Goal: Transaction & Acquisition: Purchase product/service

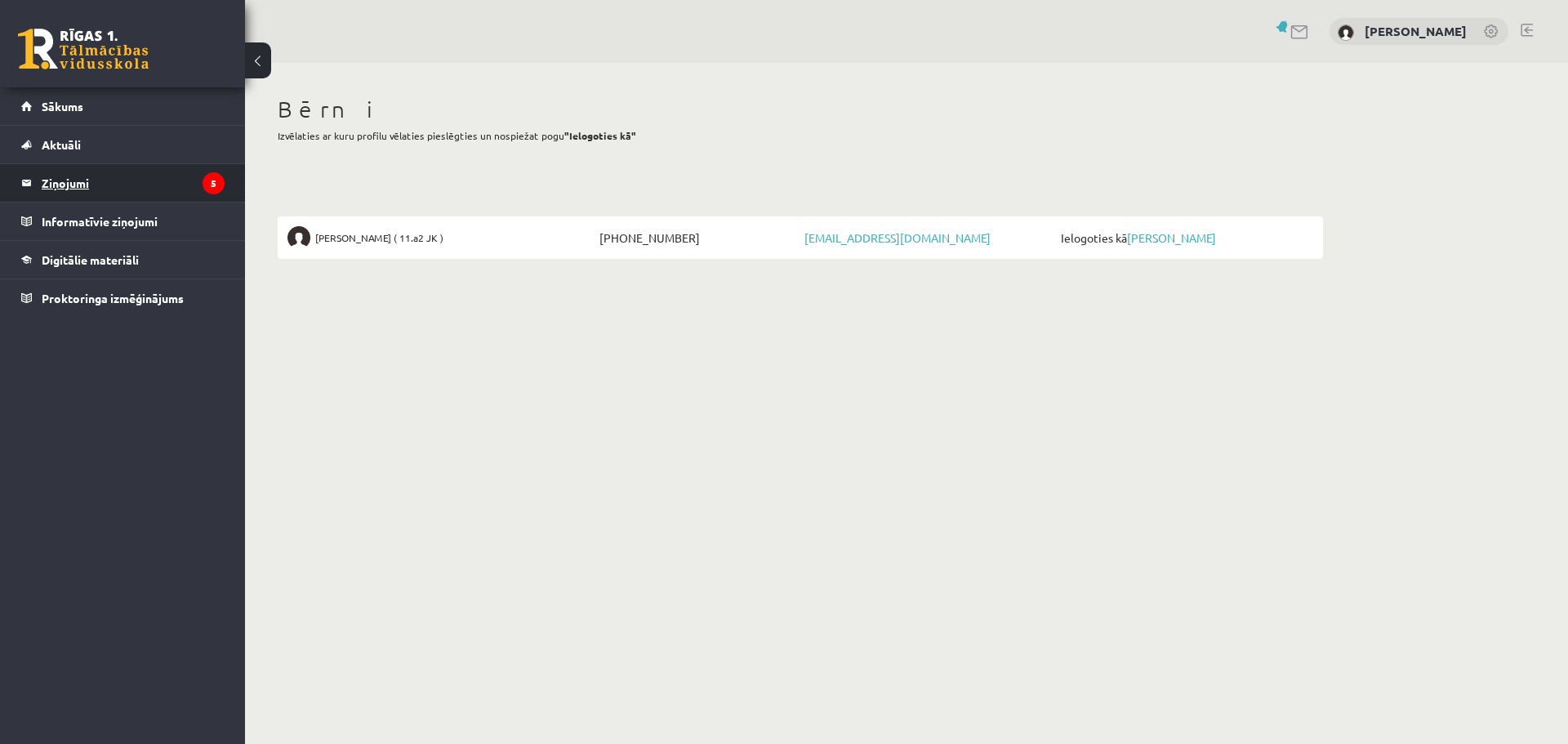
click at [64, 189] on legend "Ziņojumi 5" at bounding box center [133, 182] width 183 height 38
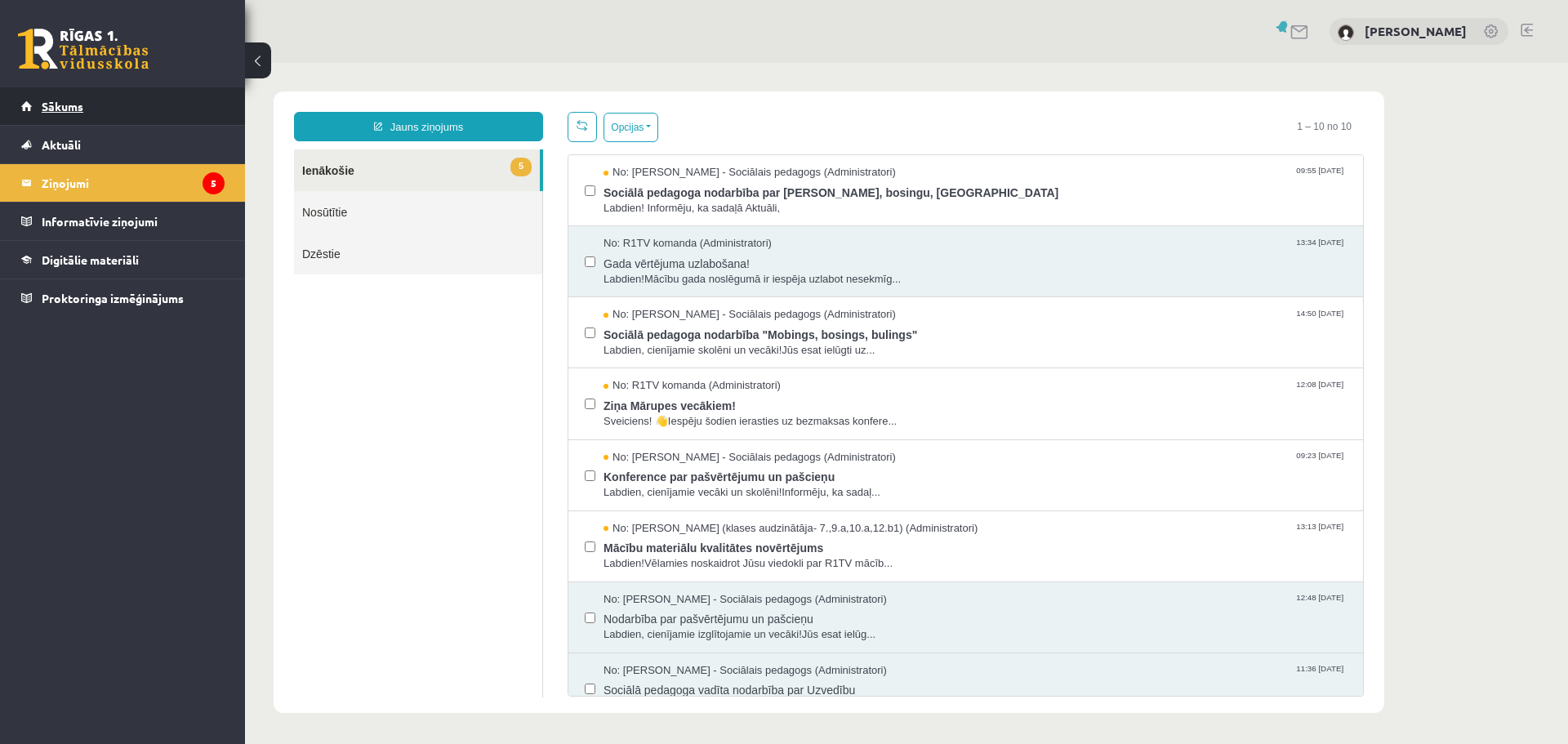
click at [59, 115] on link "Sākums" at bounding box center [122, 105] width 203 height 38
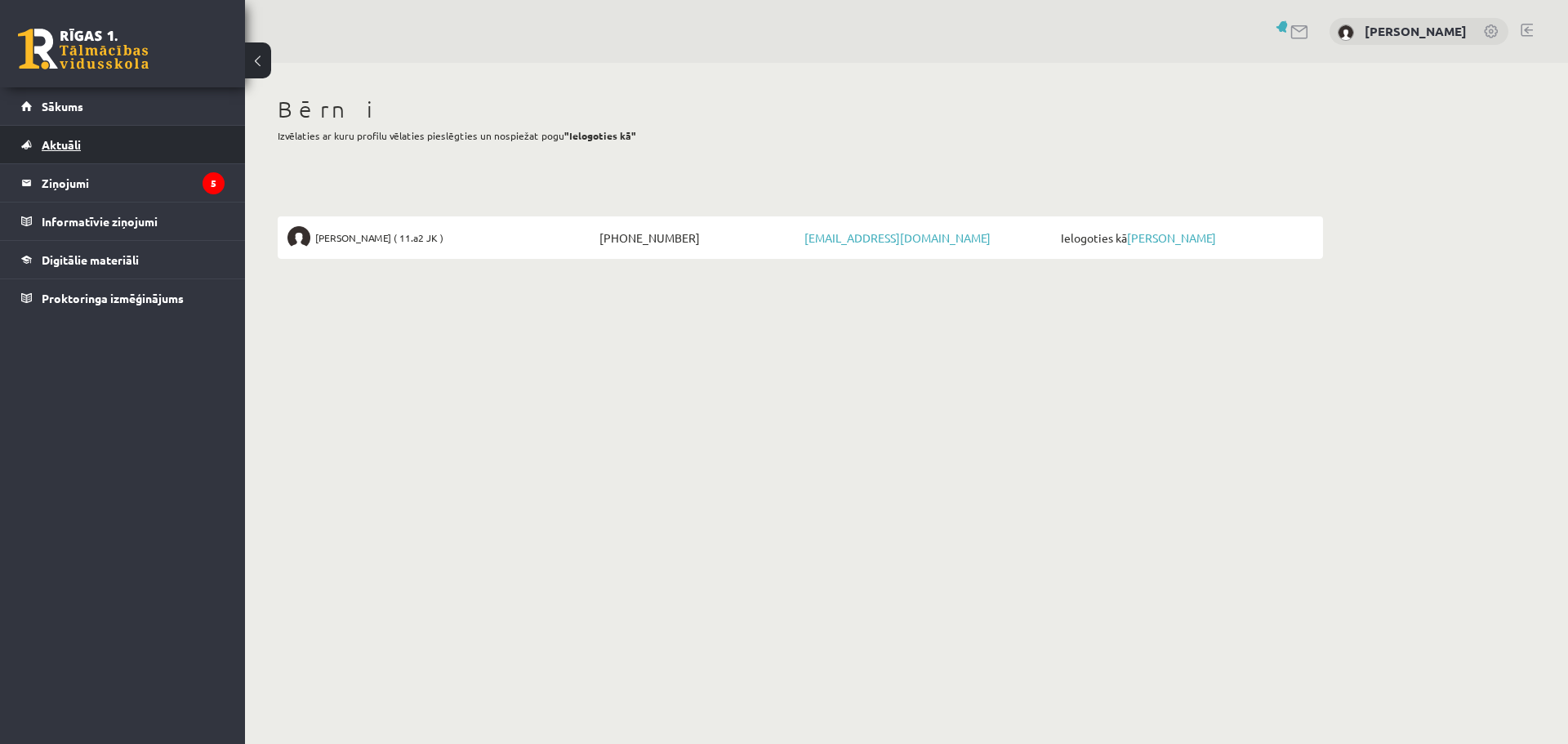
click at [65, 145] on span "Aktuāli" at bounding box center [61, 145] width 39 height 15
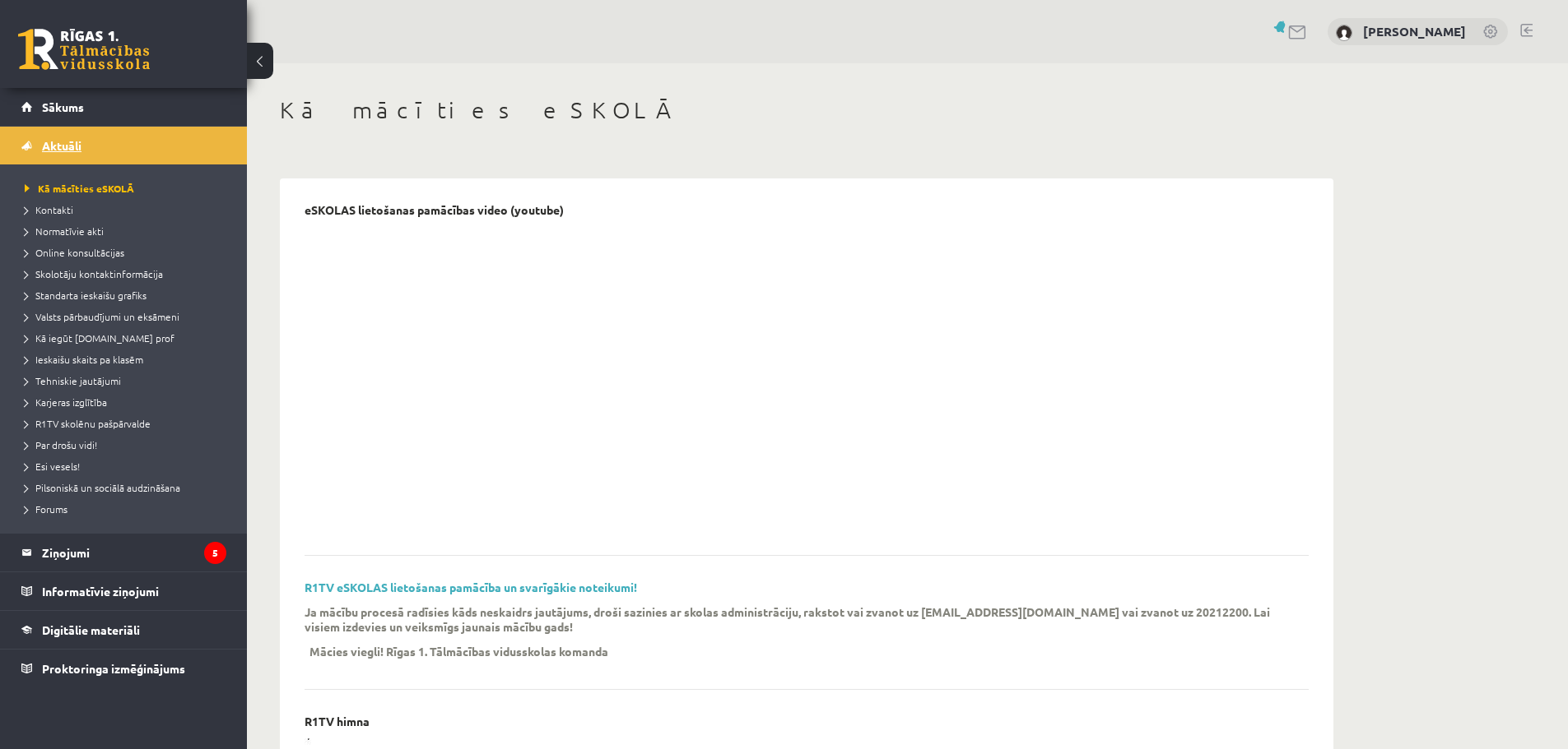
click at [51, 143] on span "Aktuāli" at bounding box center [62, 146] width 40 height 15
click at [70, 550] on legend "Ziņojumi 5" at bounding box center [134, 553] width 185 height 38
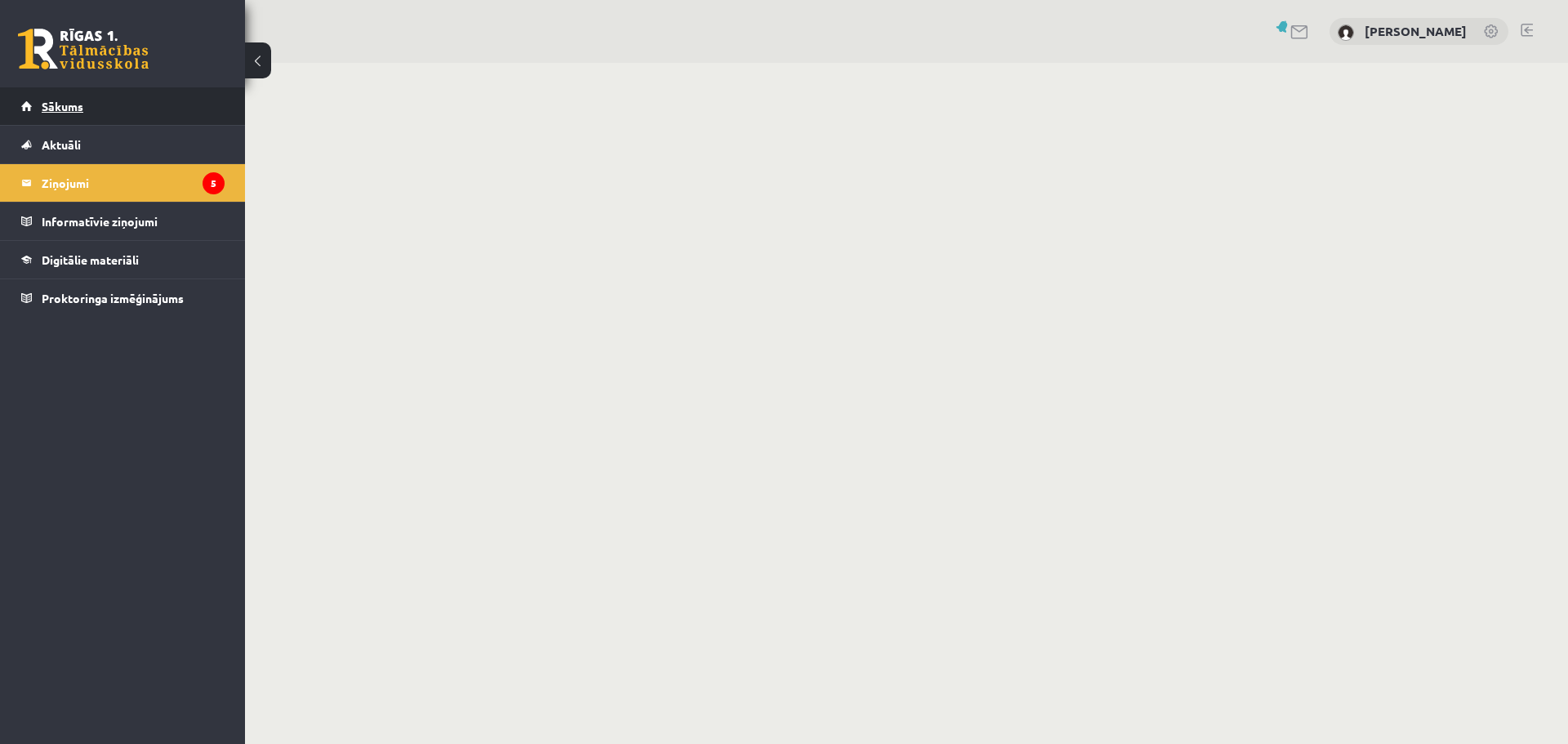
click at [47, 110] on span "Sākums" at bounding box center [63, 106] width 42 height 15
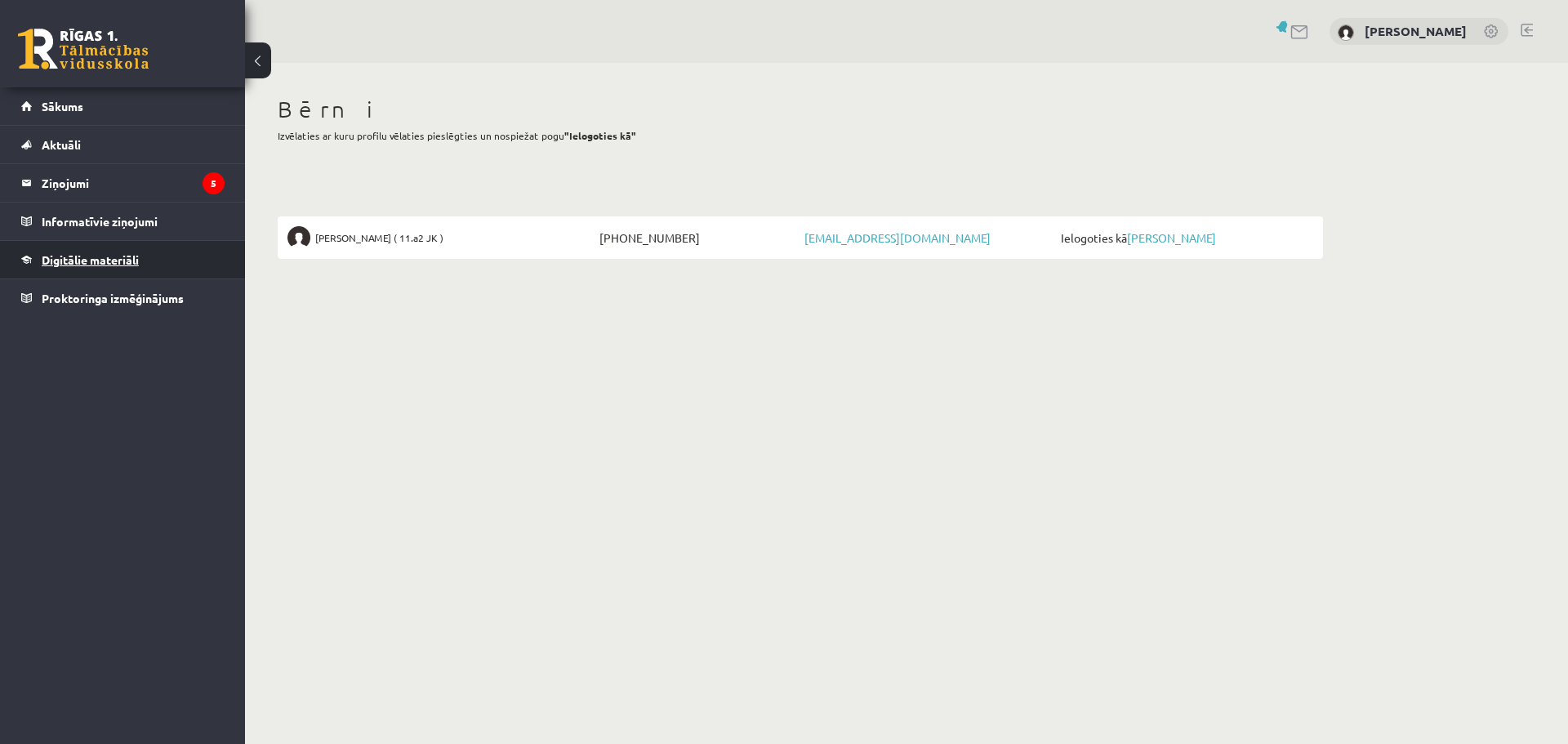
click at [83, 266] on link "Digitālie materiāli" at bounding box center [122, 259] width 203 height 38
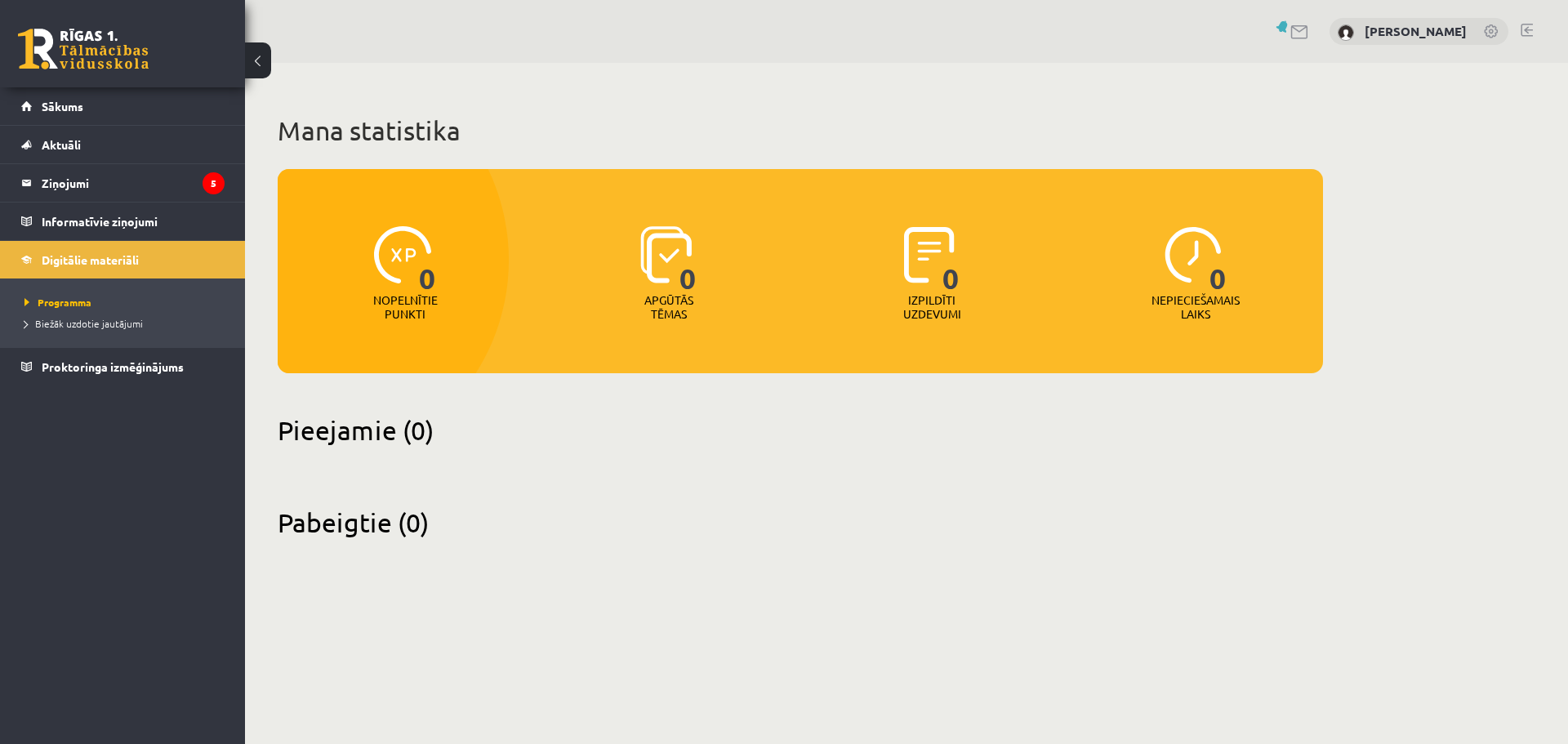
click at [1420, 38] on div "[PERSON_NAME]" at bounding box center [1419, 31] width 179 height 28
click at [1477, 31] on div "[PERSON_NAME]" at bounding box center [1419, 31] width 179 height 28
drag, startPoint x: 1384, startPoint y: 15, endPoint x: 1381, endPoint y: 24, distance: 9.5
click at [1384, 17] on div "[PERSON_NAME]" at bounding box center [907, 31] width 1324 height 63
click at [1355, 31] on img at bounding box center [1346, 33] width 17 height 17
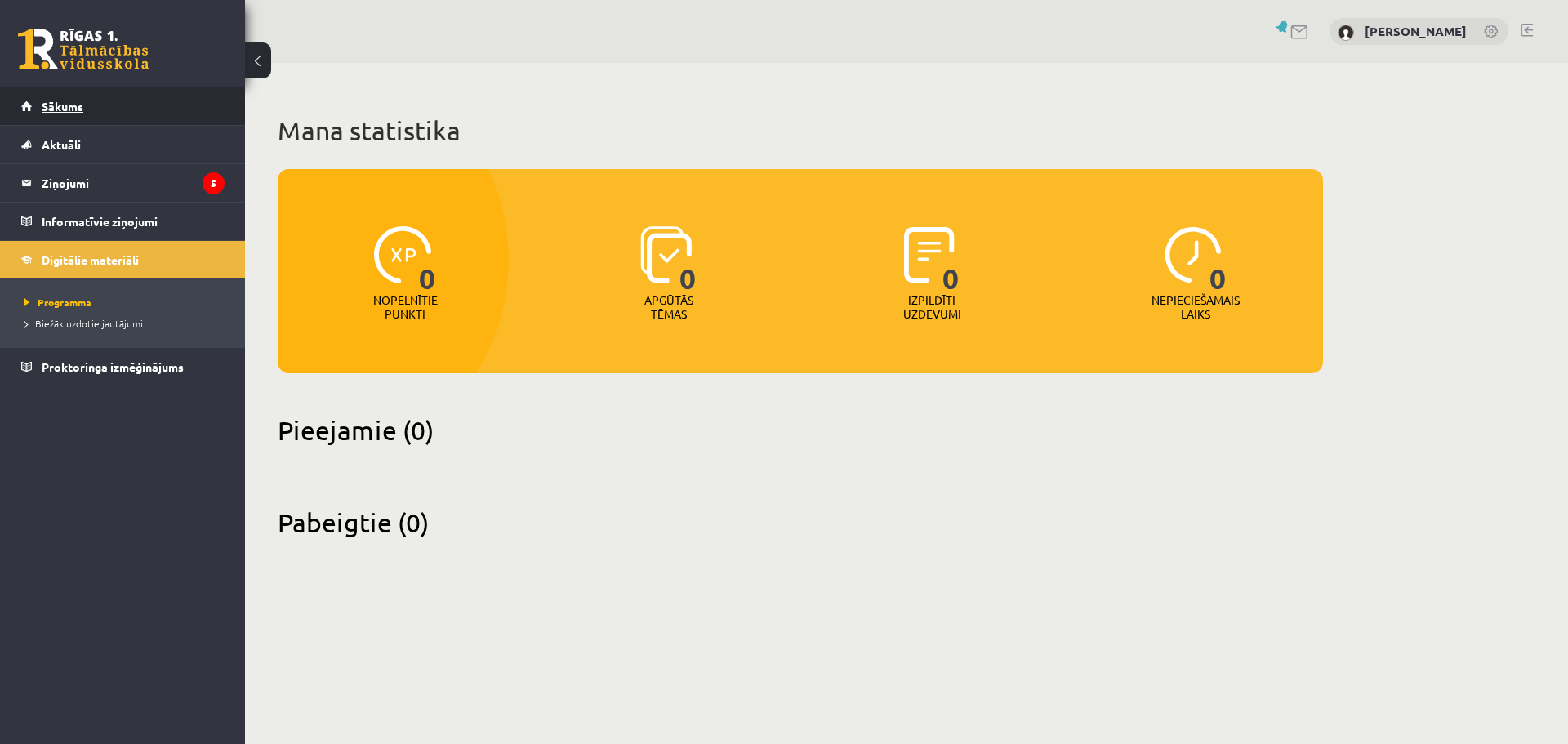
click at [52, 105] on span "Sākums" at bounding box center [63, 106] width 42 height 15
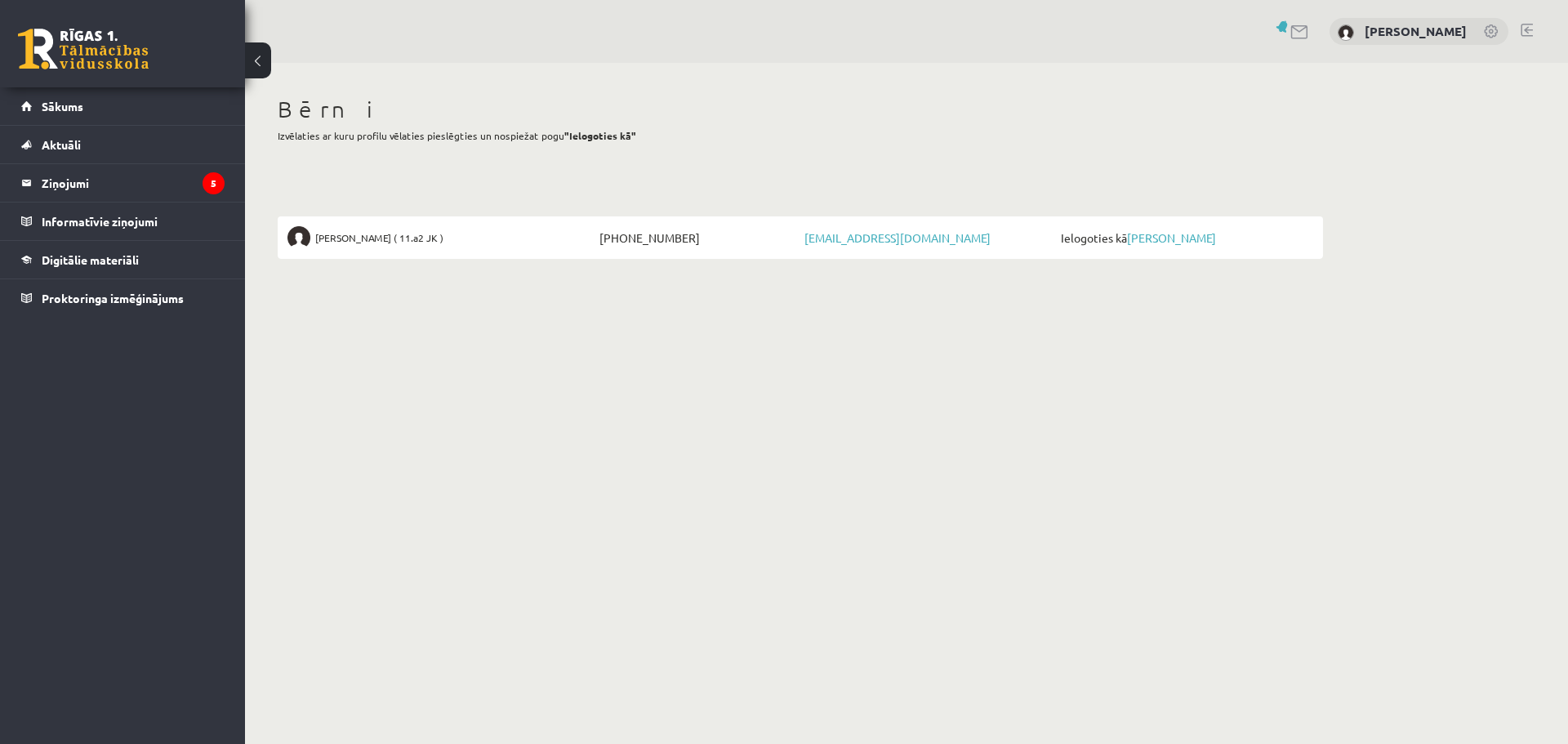
click at [1491, 31] on link at bounding box center [1493, 33] width 17 height 17
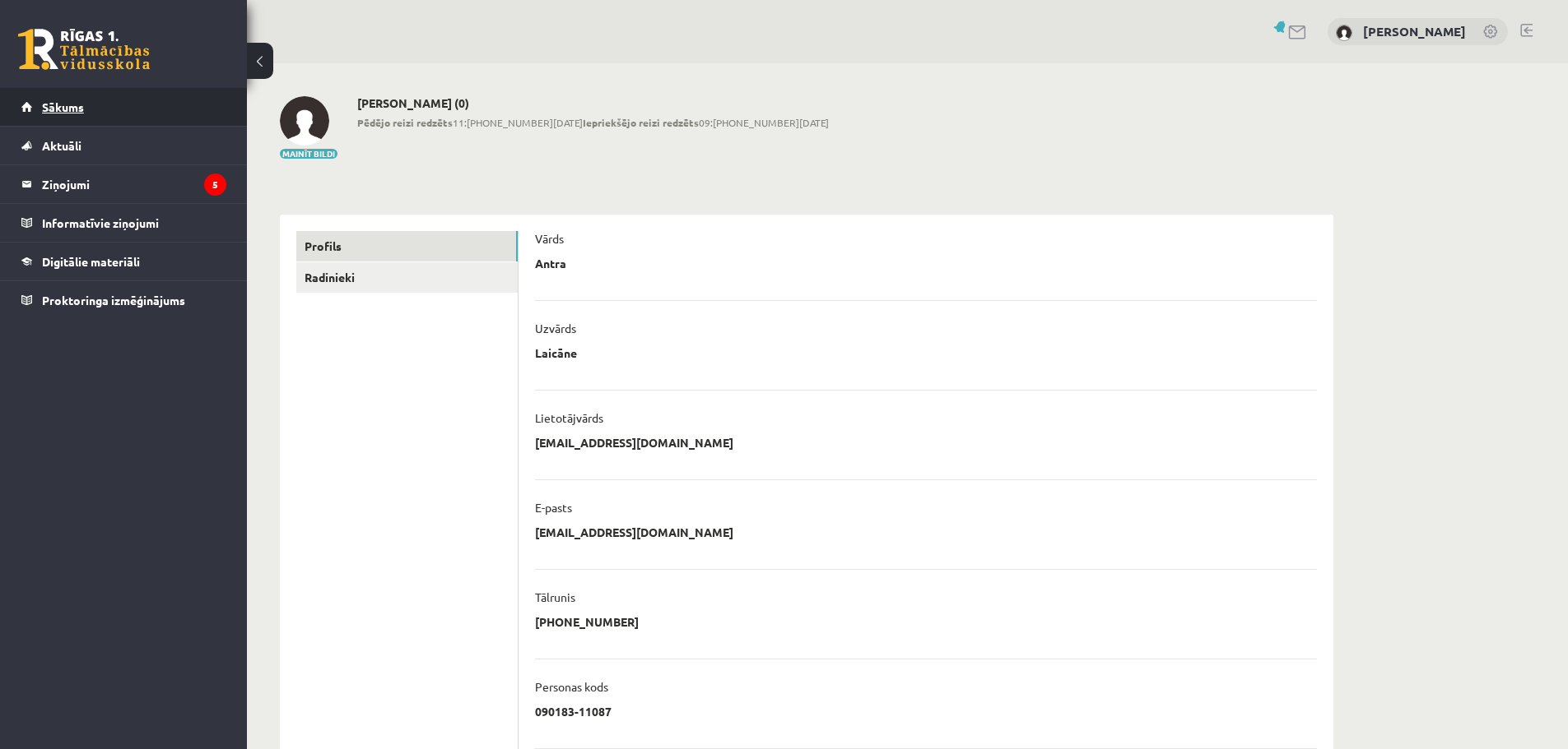
click at [51, 112] on span "Sākums" at bounding box center [63, 107] width 42 height 15
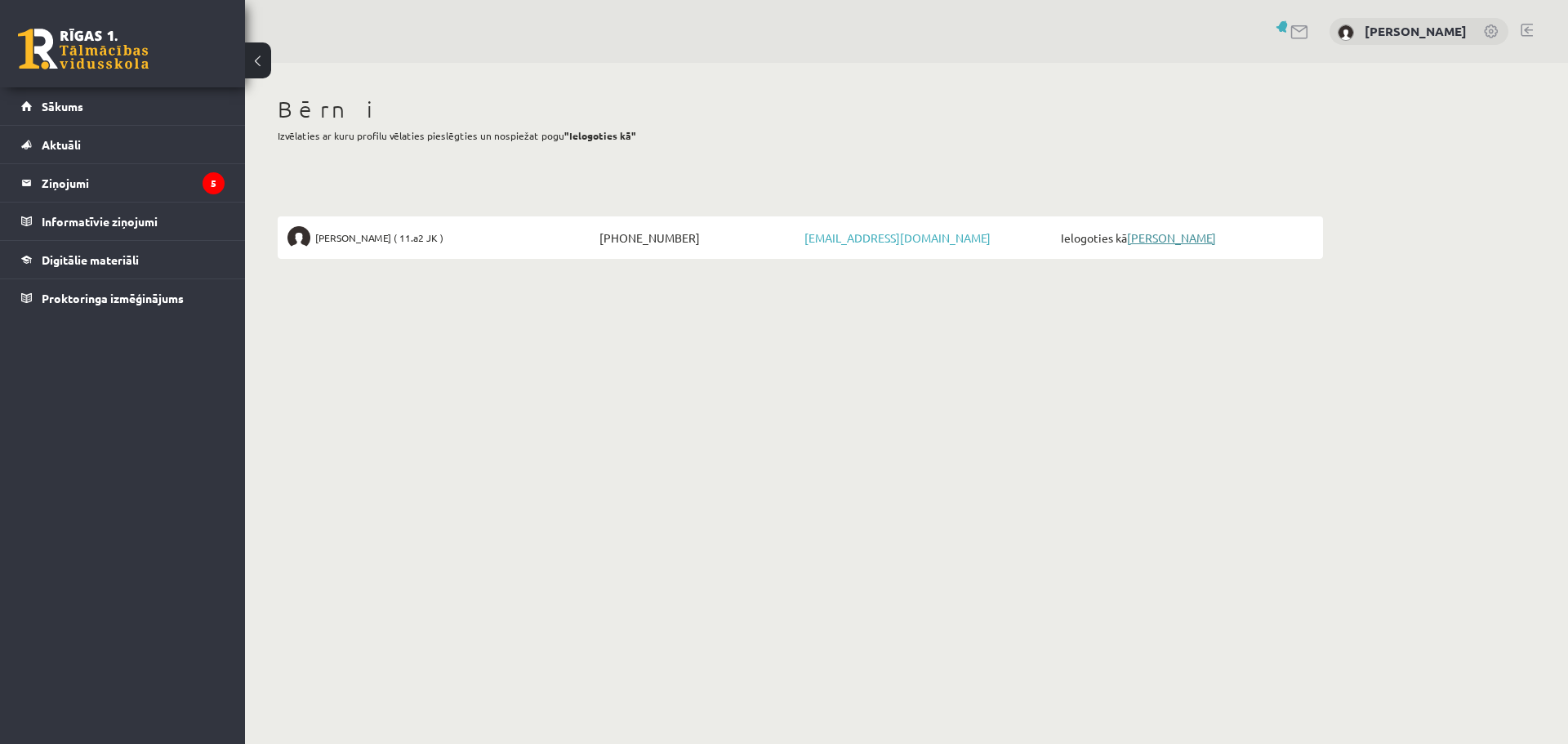
click at [1145, 239] on link "[PERSON_NAME]" at bounding box center [1171, 238] width 89 height 15
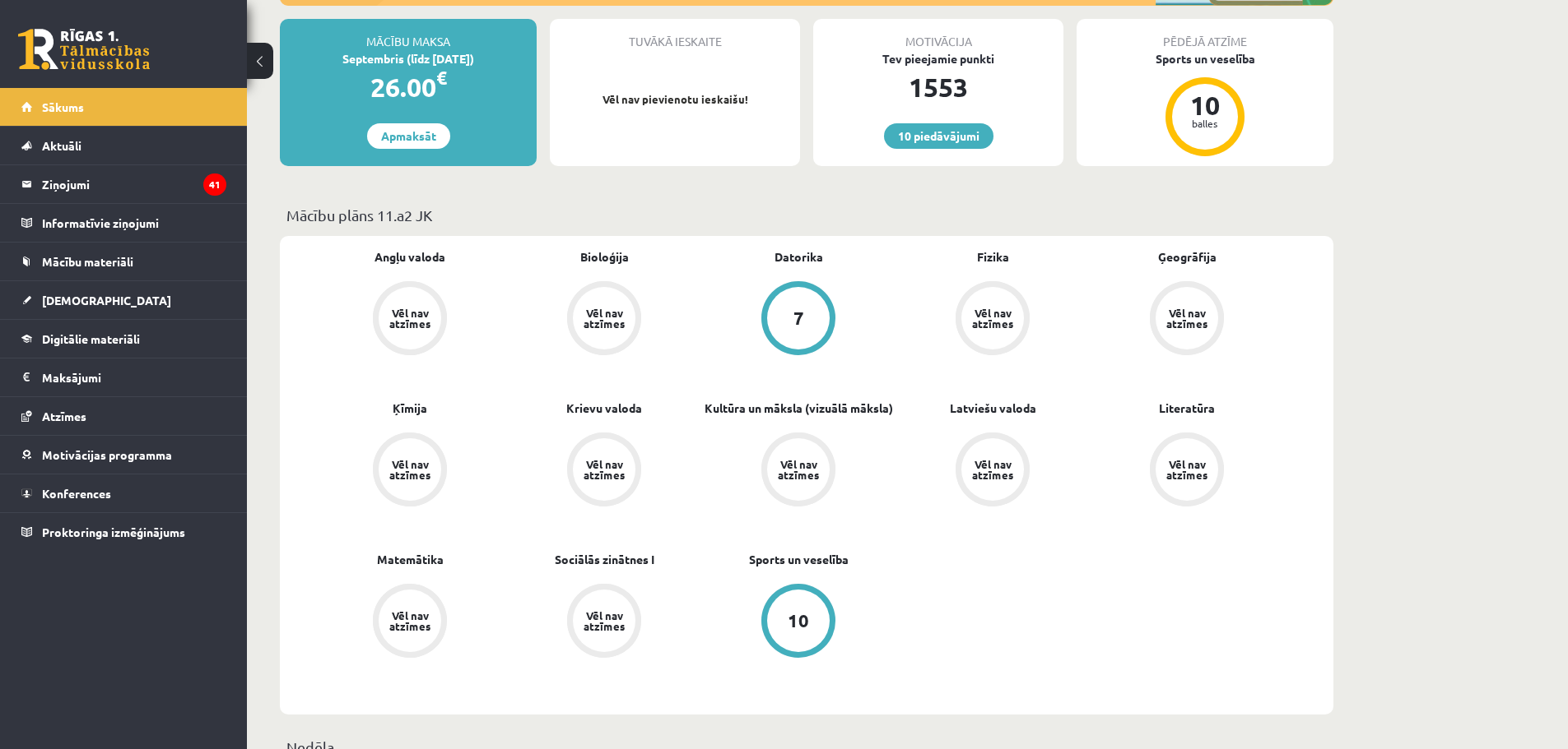
scroll to position [329, 0]
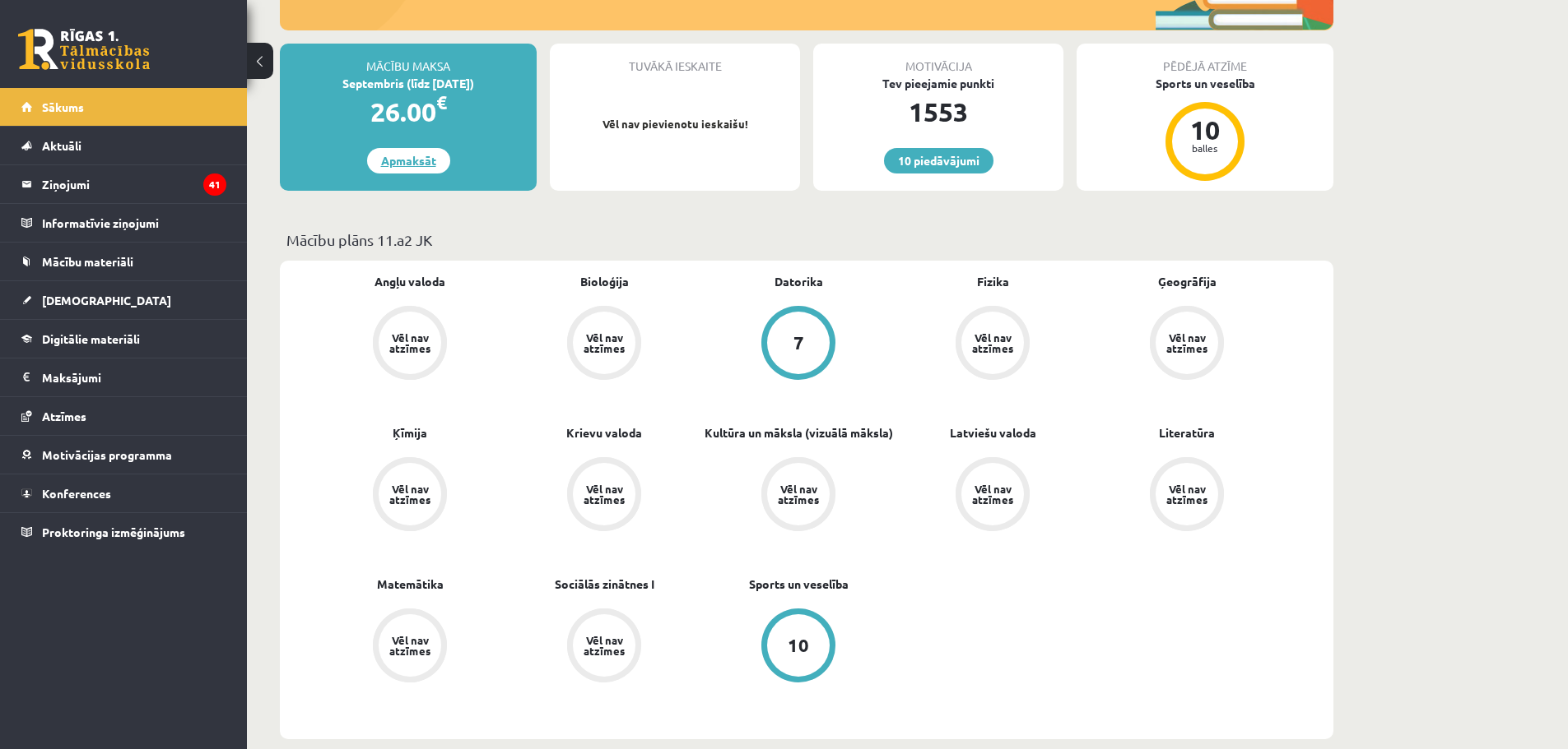
click at [385, 168] on link "Apmaksāt" at bounding box center [408, 161] width 83 height 25
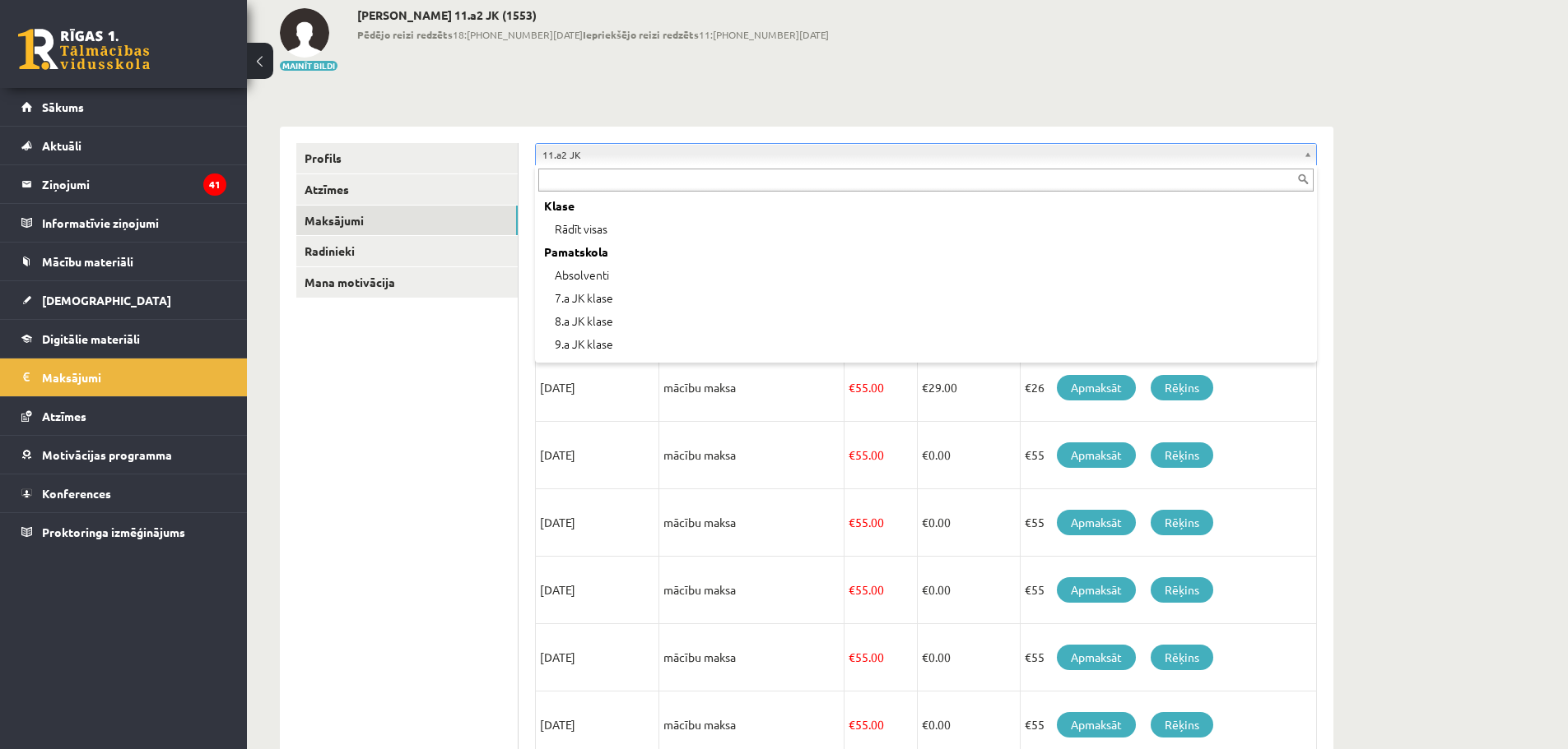
scroll to position [273, 0]
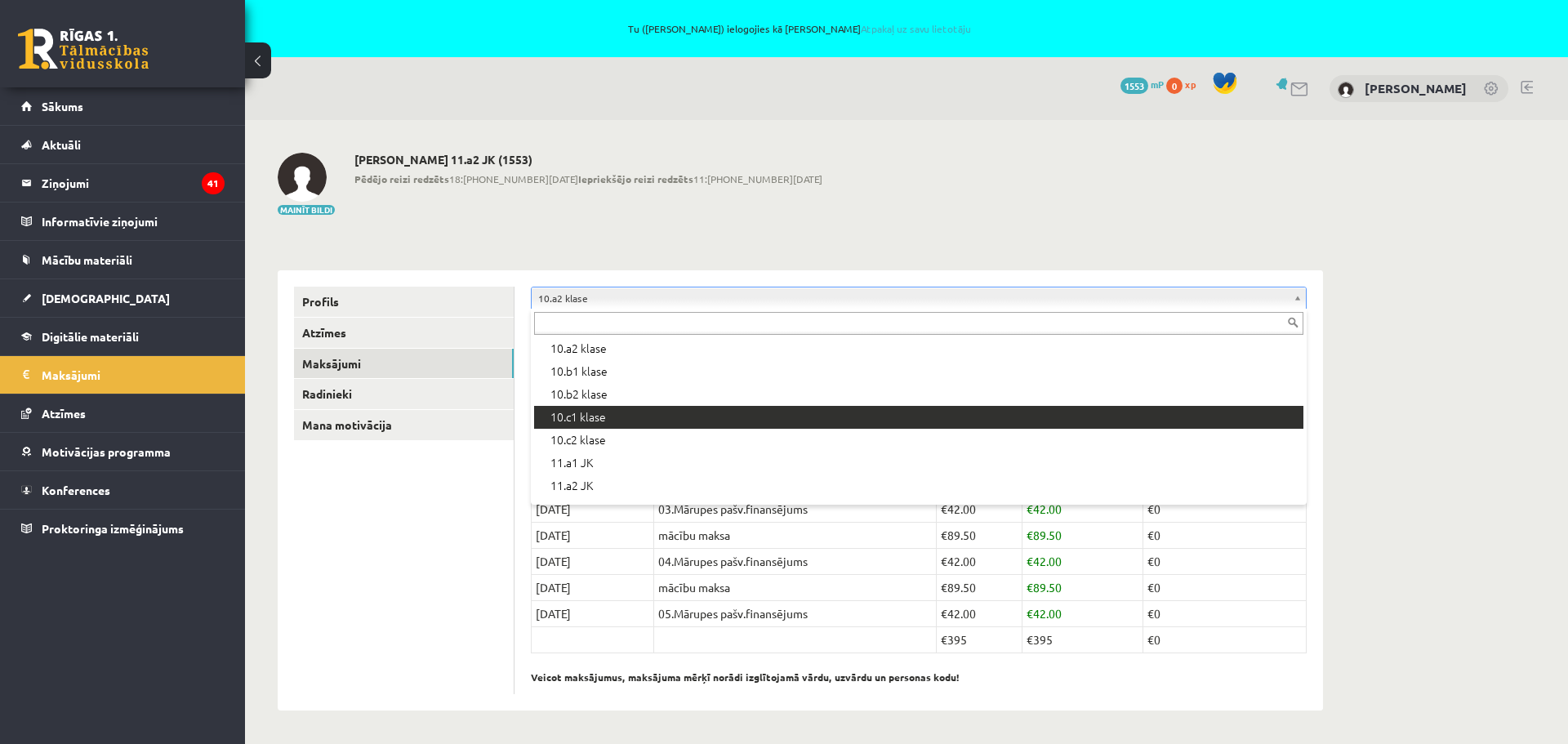
scroll to position [327, 0]
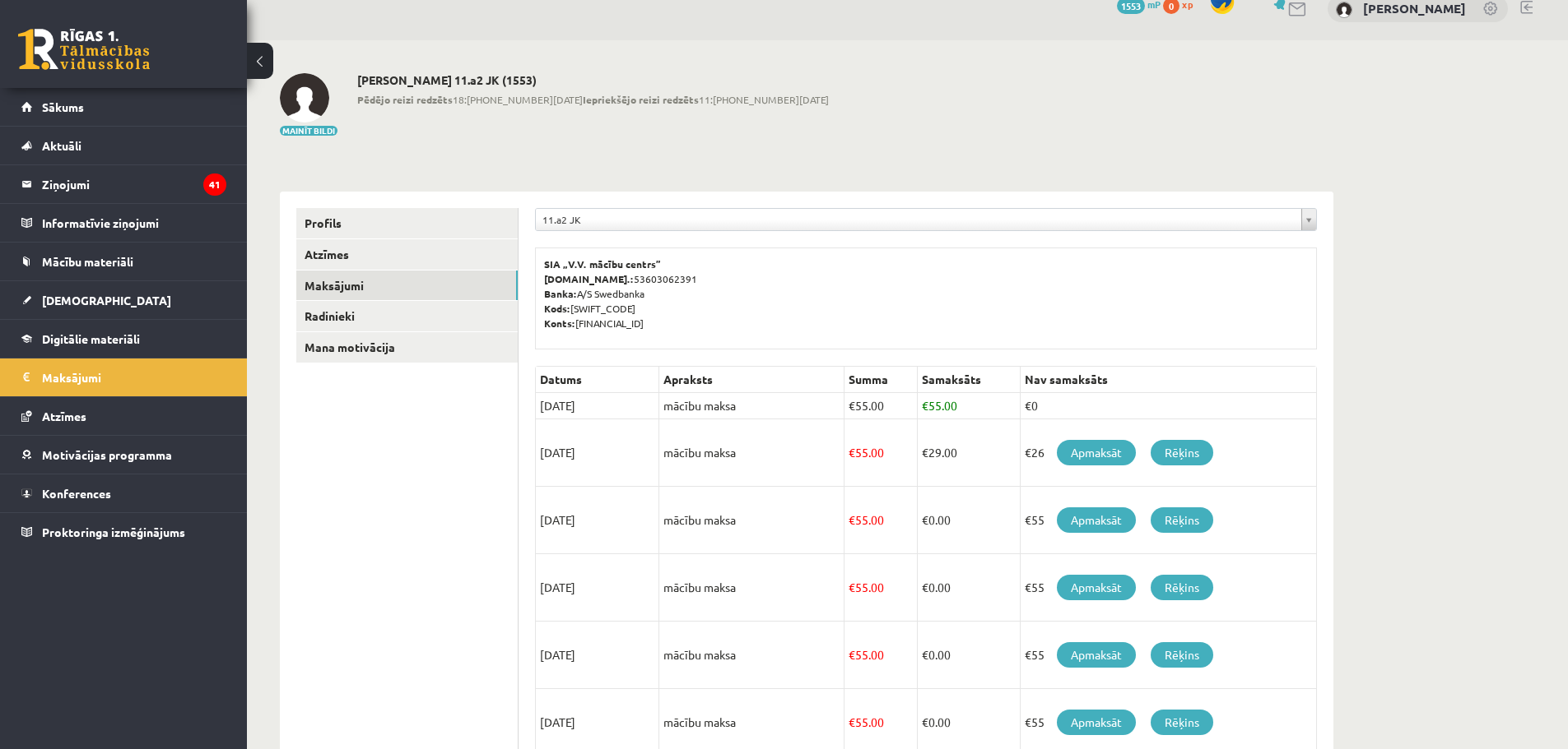
scroll to position [63, 0]
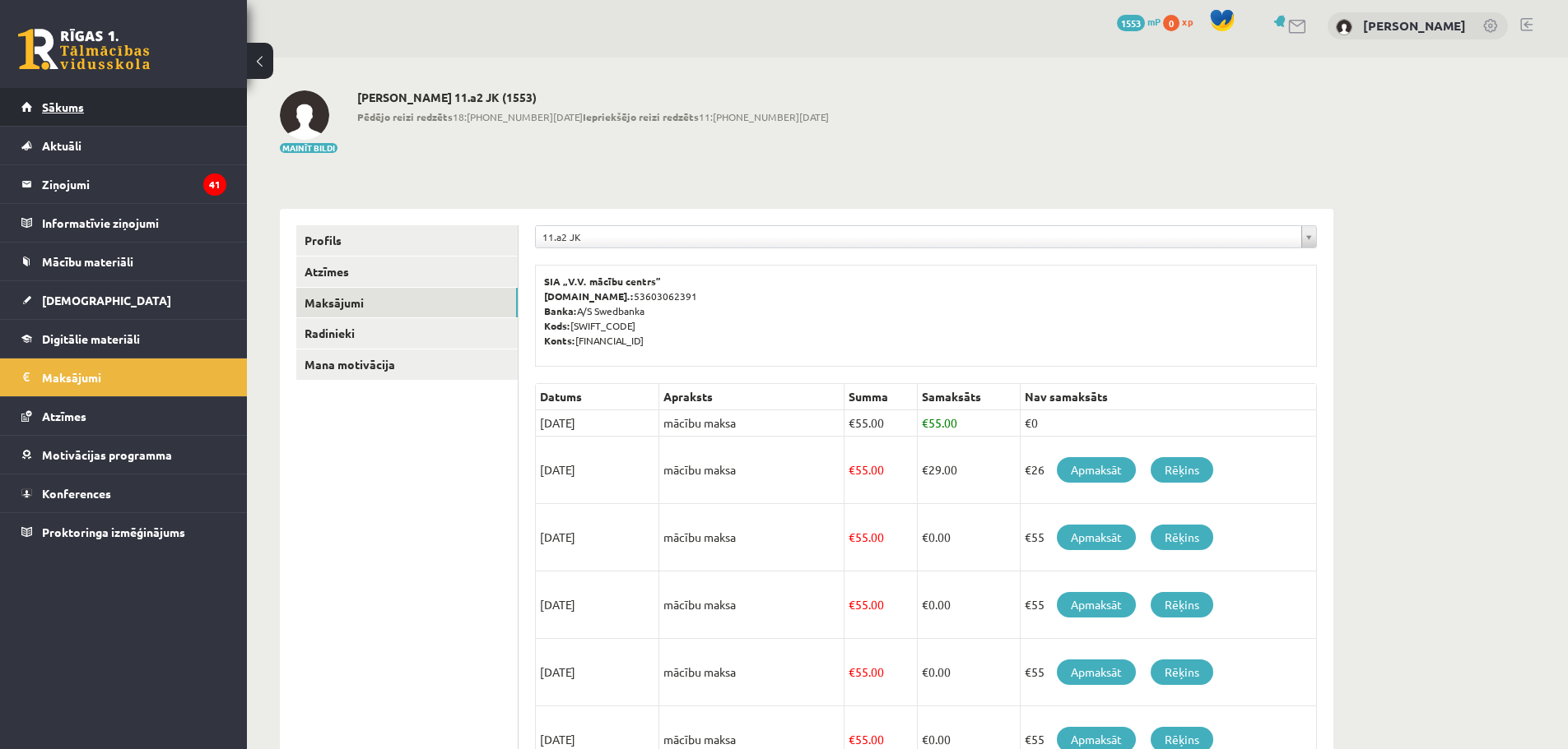
click at [57, 110] on span "Sākums" at bounding box center [63, 107] width 42 height 15
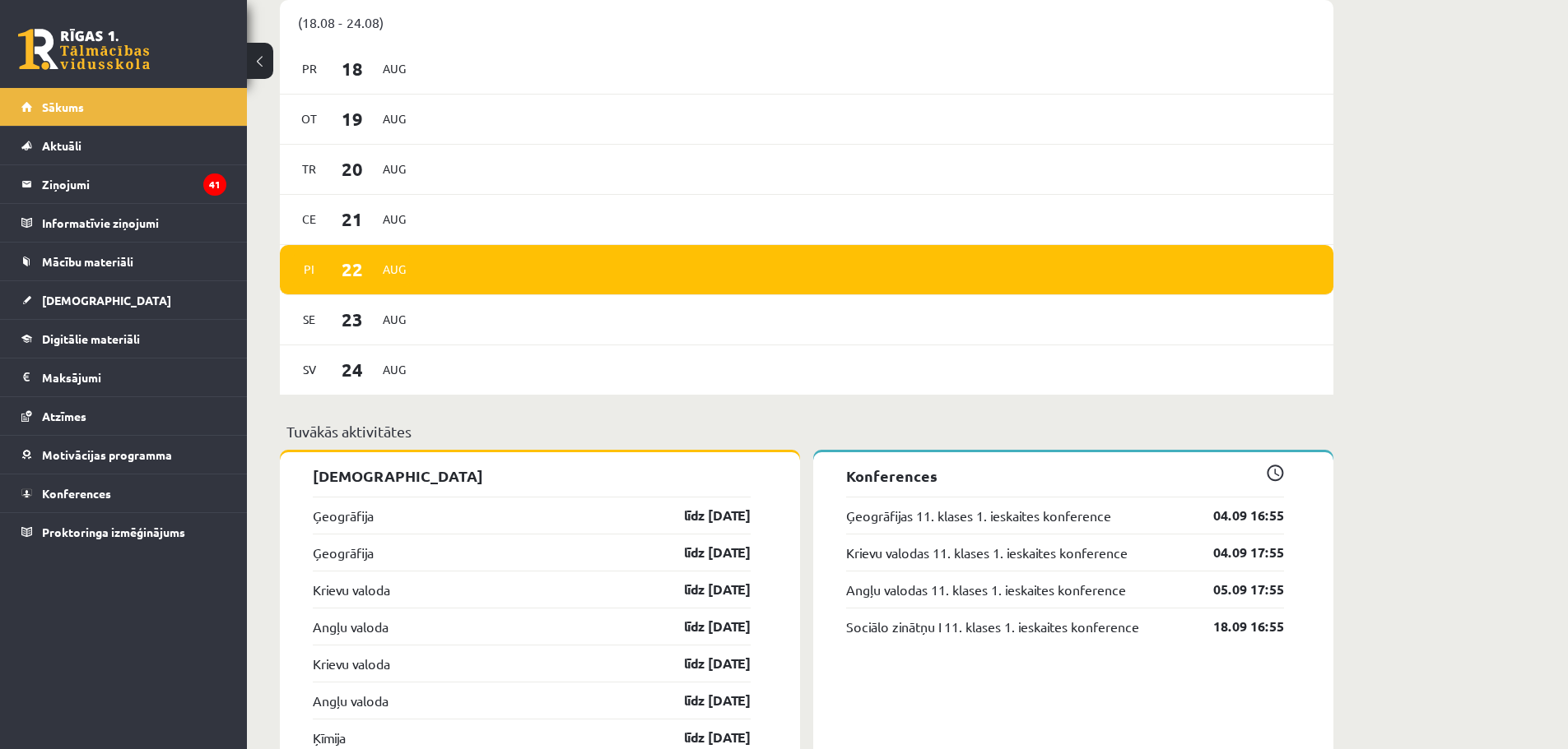
scroll to position [1152, 0]
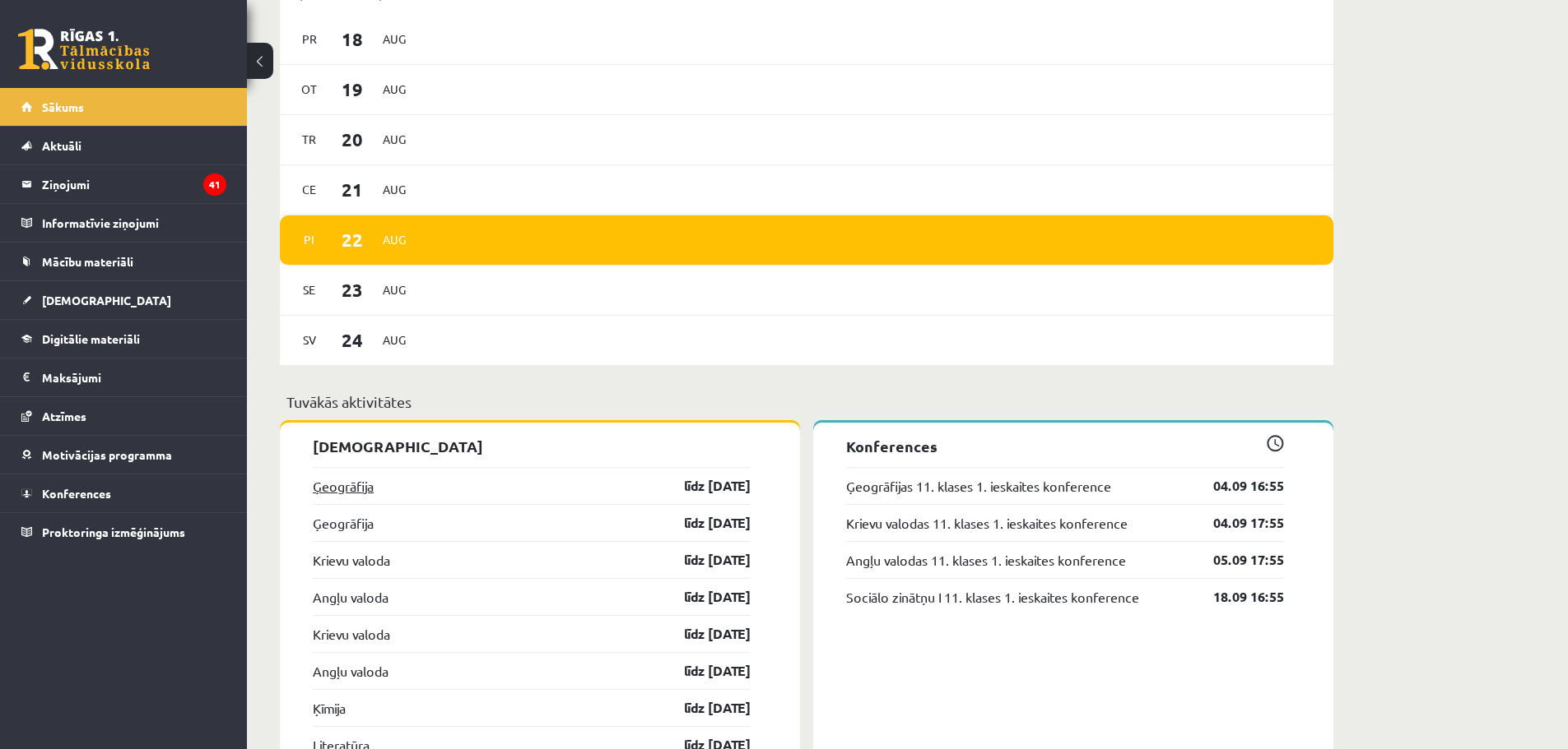
click at [344, 496] on link "Ģeogrāfija" at bounding box center [343, 485] width 61 height 19
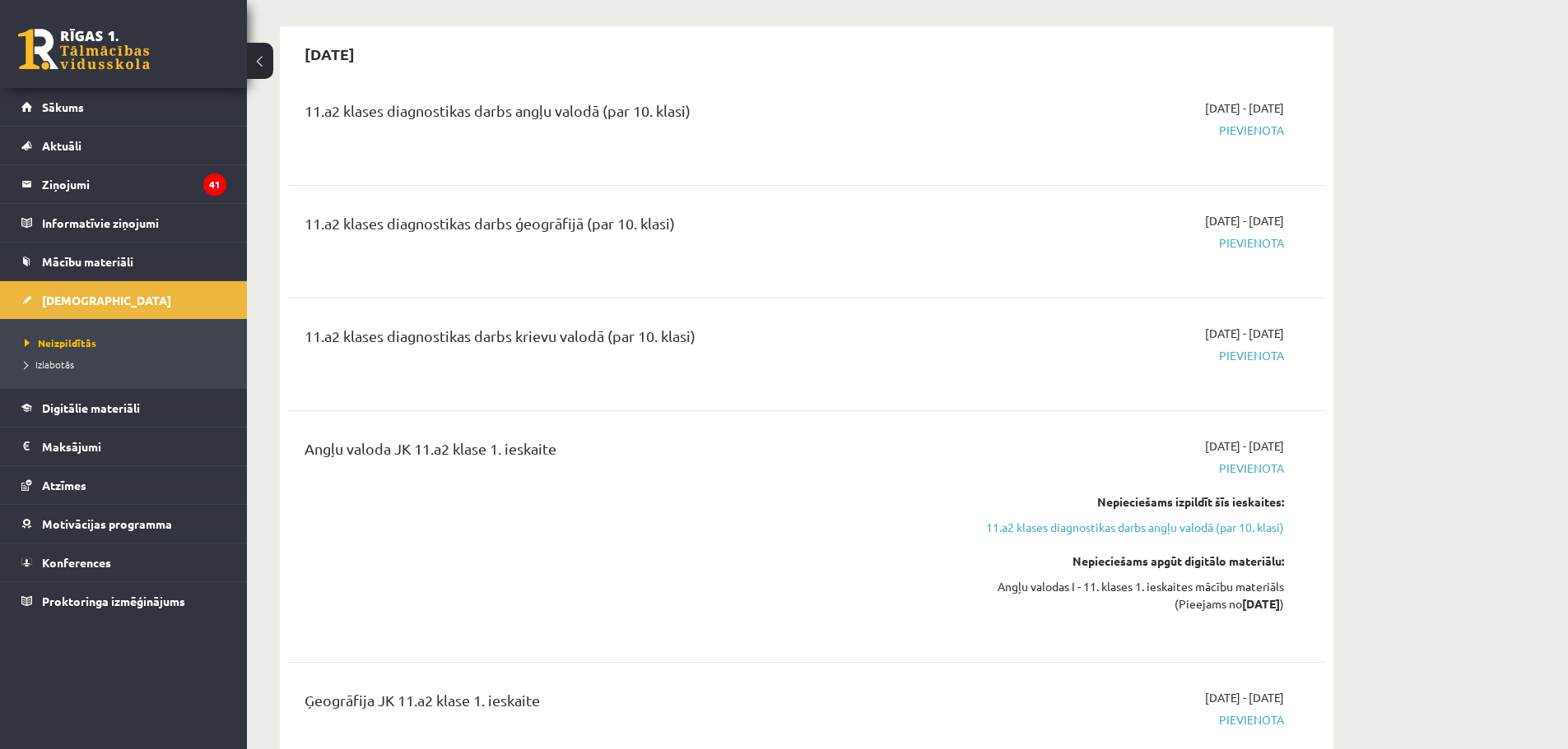
scroll to position [164, 0]
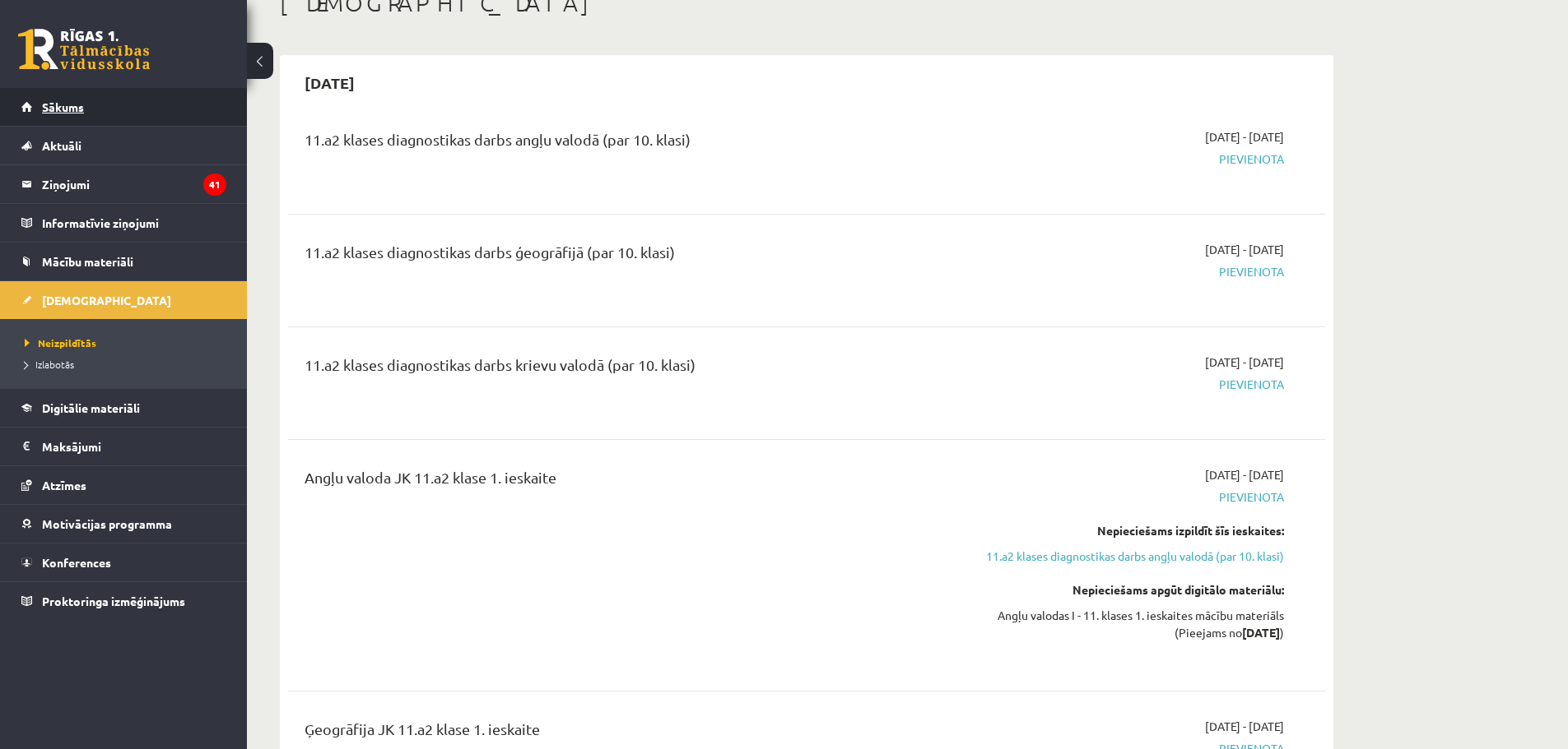
click at [56, 104] on span "Sākums" at bounding box center [63, 107] width 42 height 15
